Goal: Task Accomplishment & Management: Manage account settings

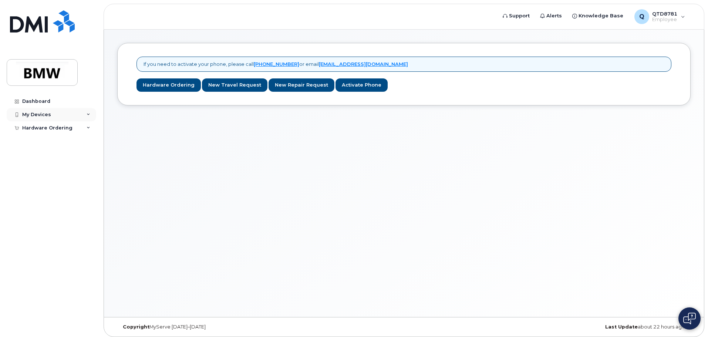
click at [34, 112] on div "My Devices" at bounding box center [36, 115] width 29 height 6
click at [38, 114] on div "My Devices" at bounding box center [36, 115] width 29 height 6
click at [37, 102] on div "Dashboard" at bounding box center [36, 101] width 28 height 6
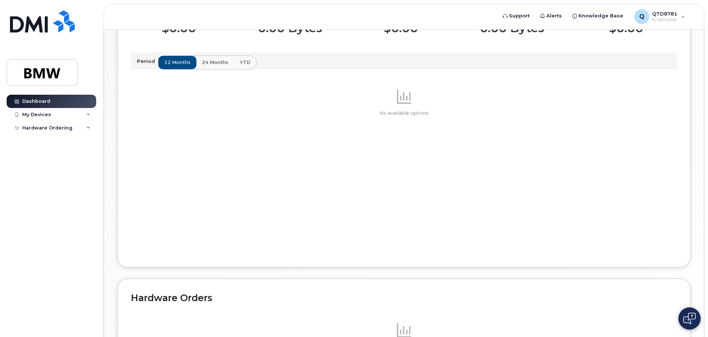
scroll to position [85, 0]
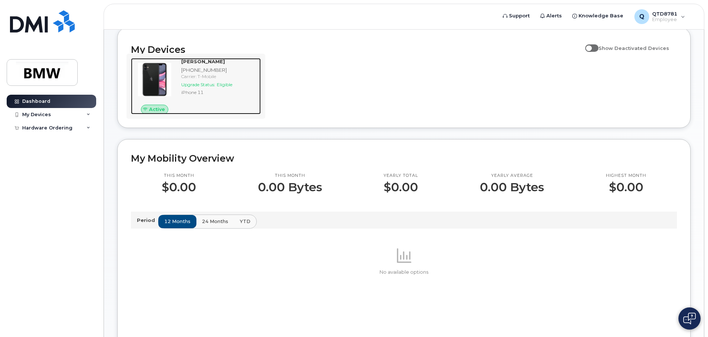
click at [194, 95] on div "iPhone 11" at bounding box center [219, 92] width 77 height 6
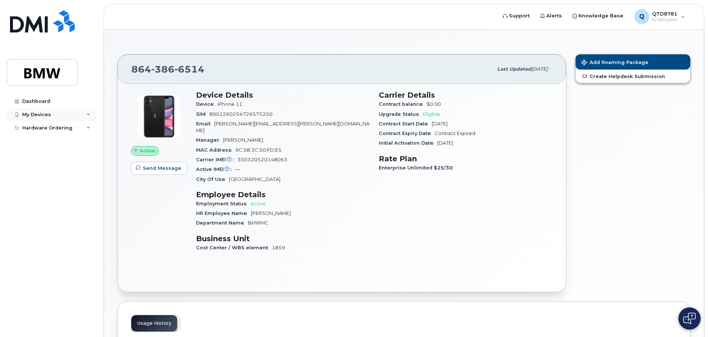
click at [58, 114] on div "My Devices" at bounding box center [51, 114] width 89 height 13
drag, startPoint x: 254, startPoint y: 171, endPoint x: 227, endPoint y: 172, distance: 27.8
click at [227, 175] on div "City Of Use Greenville" at bounding box center [283, 180] width 174 height 10
click at [227, 176] on span "City Of Use" at bounding box center [212, 179] width 33 height 6
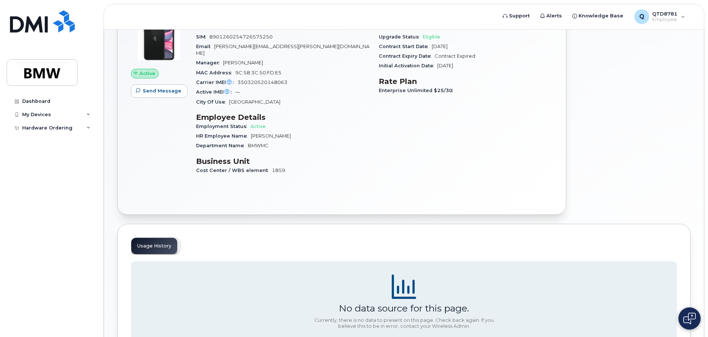
scroll to position [133, 0]
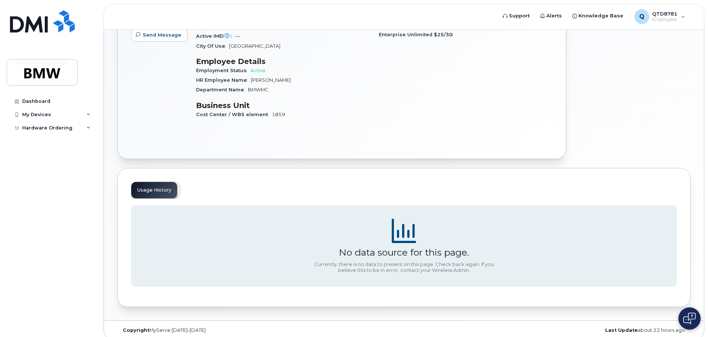
click at [165, 184] on div "Usage History" at bounding box center [156, 190] width 50 height 17
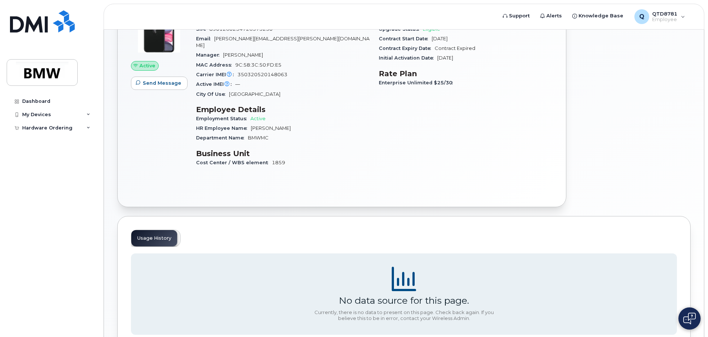
scroll to position [0, 0]
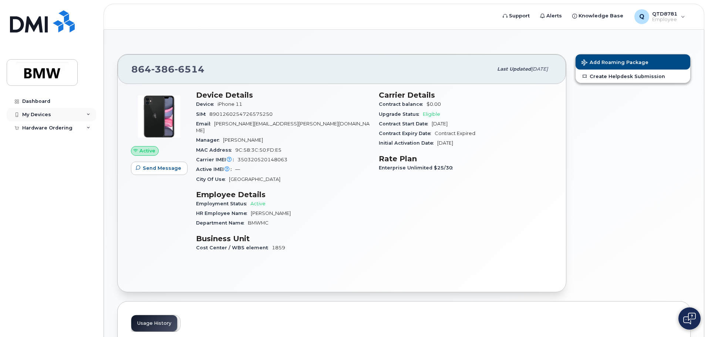
click at [61, 116] on div "My Devices" at bounding box center [51, 114] width 89 height 13
click at [56, 127] on link "Add Device" at bounding box center [58, 128] width 77 height 14
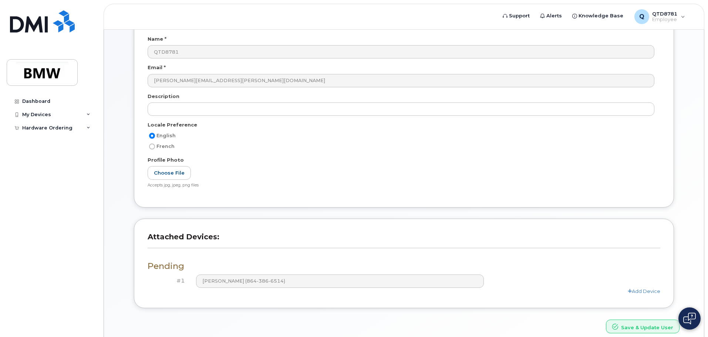
scroll to position [102, 0]
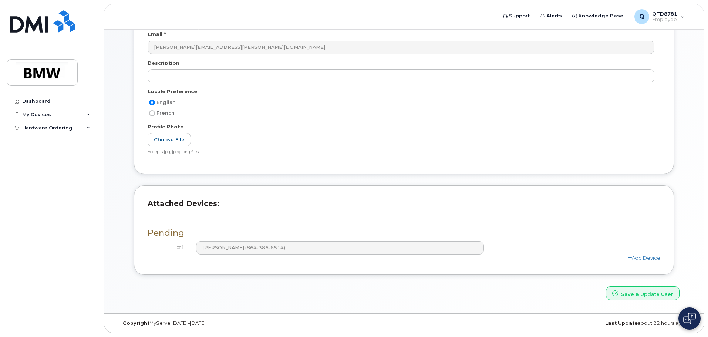
click at [160, 233] on h3 "Pending" at bounding box center [404, 232] width 512 height 9
click at [180, 252] on div "#1" at bounding box center [169, 247] width 43 height 13
